Goal: Information Seeking & Learning: Learn about a topic

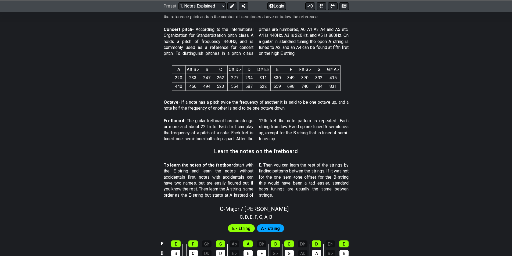
scroll to position [457, 0]
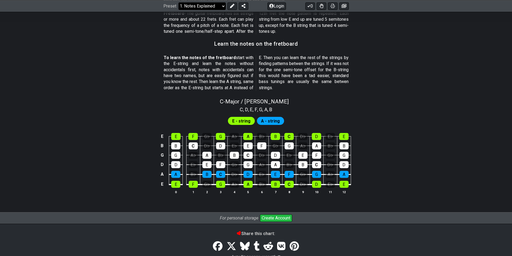
click at [217, 5] on select "Welcome to #fretflip! Initial Preset Custom Preset Minor Pentatonic Major Penta…" at bounding box center [201, 6] width 47 height 8
click at [211, 9] on select "Welcome to #fretflip! Initial Preset Custom Preset Minor Pentatonic Major Penta…" at bounding box center [201, 6] width 47 height 8
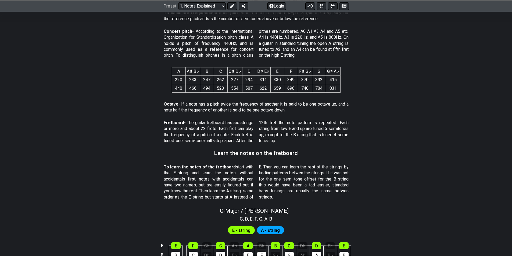
scroll to position [376, 0]
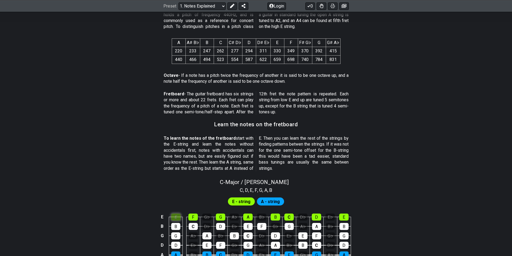
click at [177, 215] on div "E" at bounding box center [175, 217] width 9 height 7
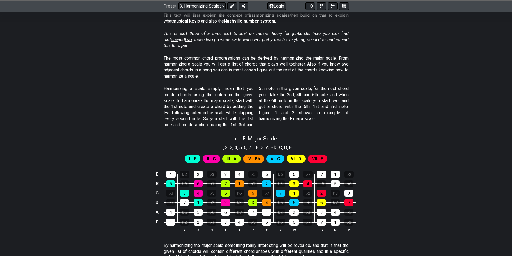
scroll to position [134, 0]
